Goal: Navigation & Orientation: Find specific page/section

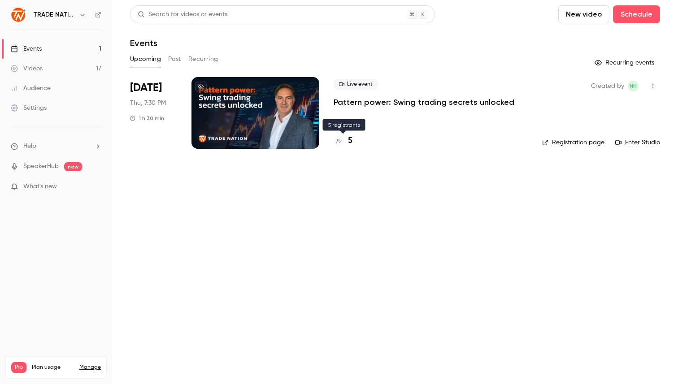
click at [348, 140] on h4 "5" at bounding box center [350, 141] width 4 height 12
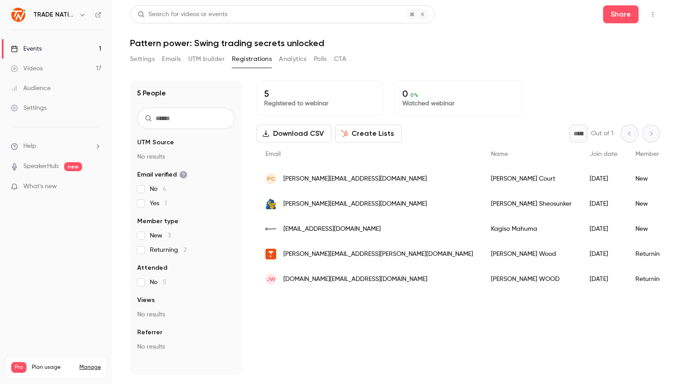
click at [39, 47] on div "Events" at bounding box center [26, 48] width 31 height 9
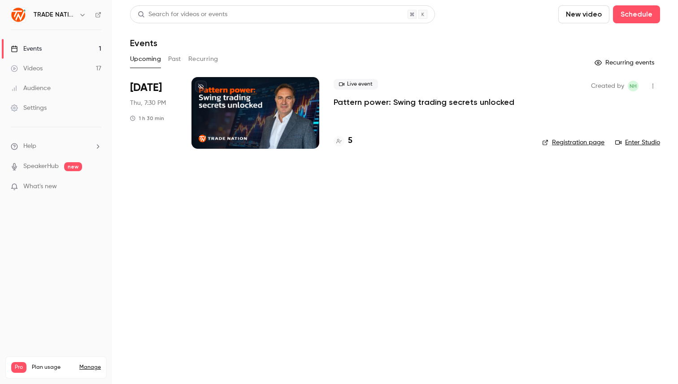
click at [301, 254] on main "Search for videos or events New video Schedule Events Upcoming Past Recurring R…" at bounding box center [395, 192] width 566 height 384
